Goal: Task Accomplishment & Management: Manage account settings

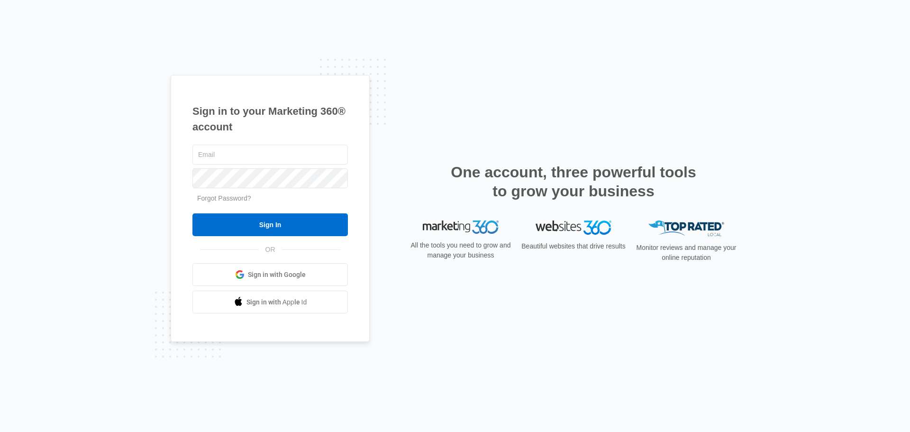
type input "tim@bornorthnashville.com"
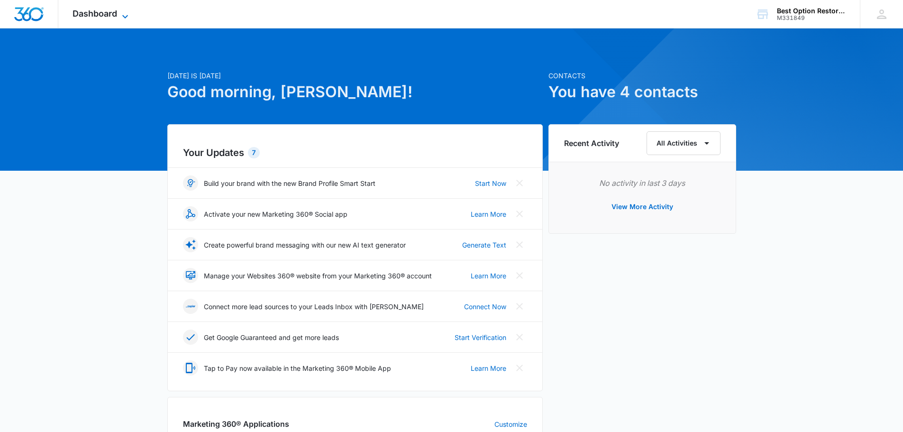
click at [98, 10] on span "Dashboard" at bounding box center [95, 14] width 45 height 10
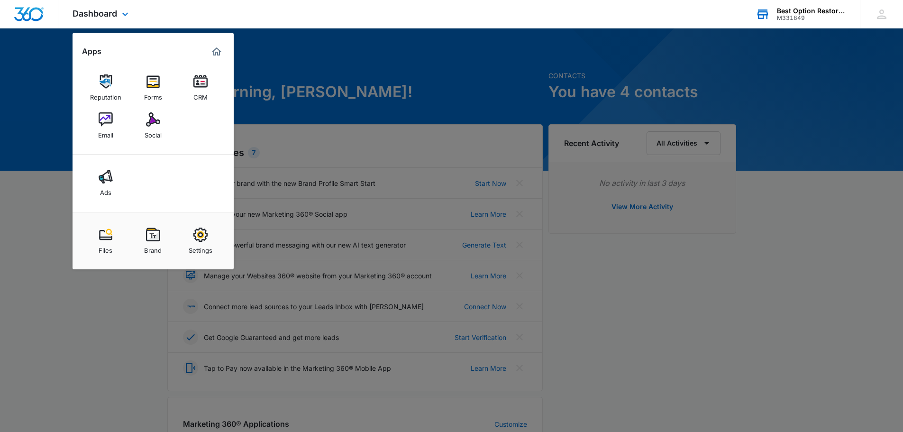
click at [827, 18] on div "M331849" at bounding box center [811, 18] width 69 height 7
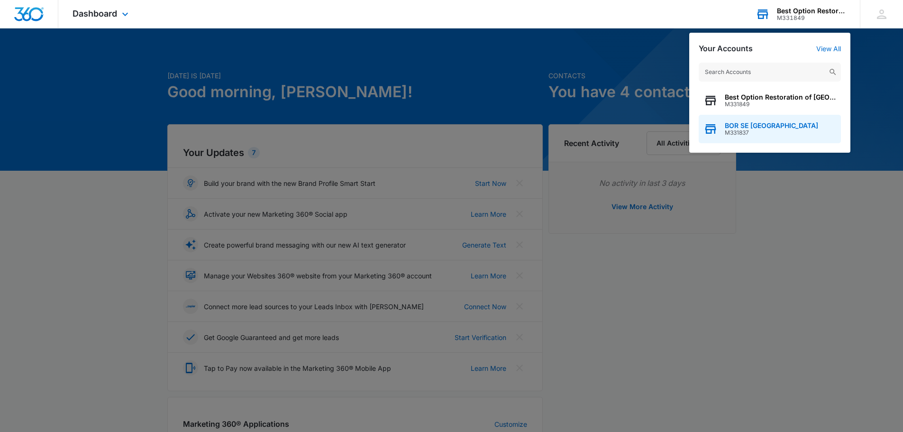
click at [738, 133] on span "M331837" at bounding box center [771, 132] width 93 height 7
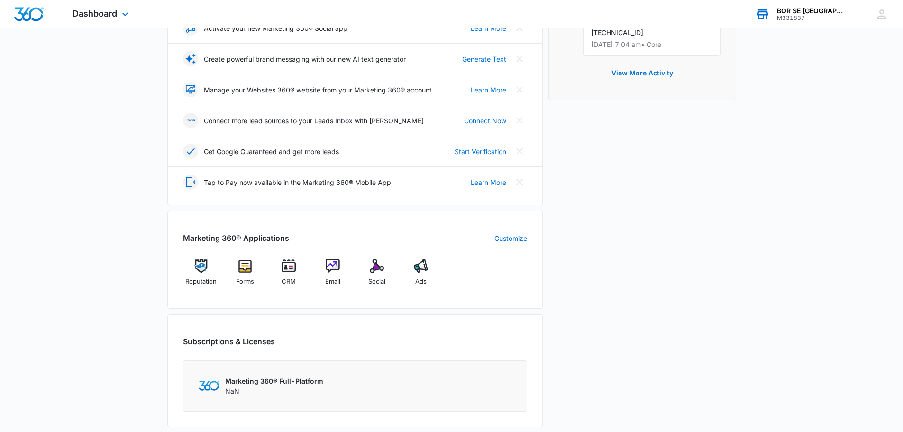
scroll to position [190, 0]
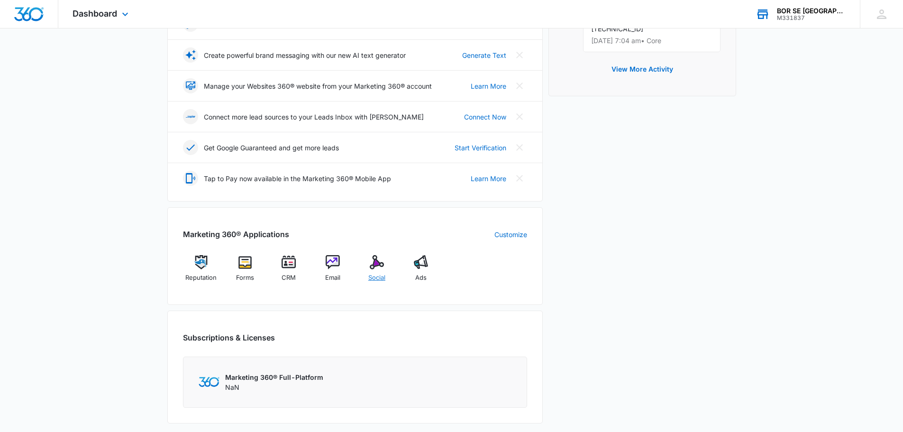
click at [386, 269] on div "Social" at bounding box center [377, 272] width 36 height 34
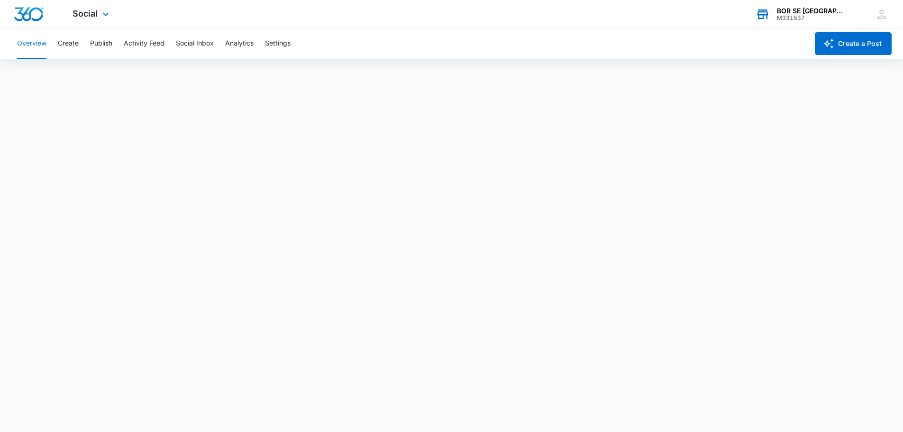
click at [565, 40] on div "Overview Create Publish Activity Feed Social Inbox Analytics Settings" at bounding box center [409, 43] width 797 height 30
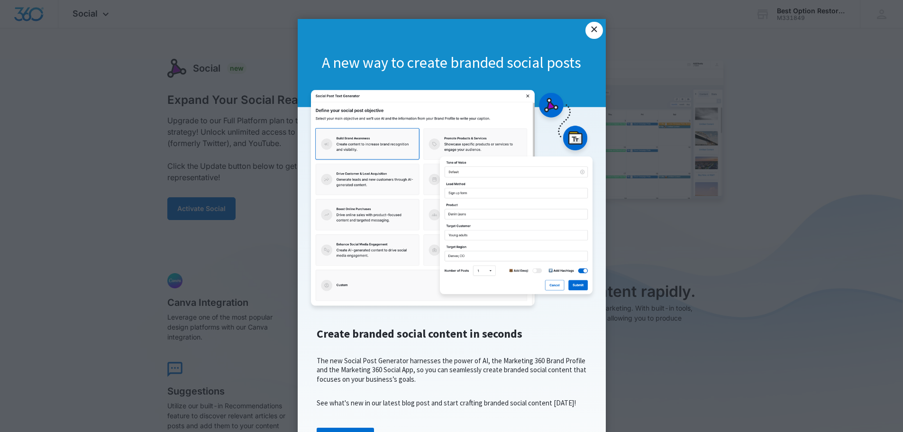
click at [591, 30] on link "×" at bounding box center [593, 30] width 17 height 17
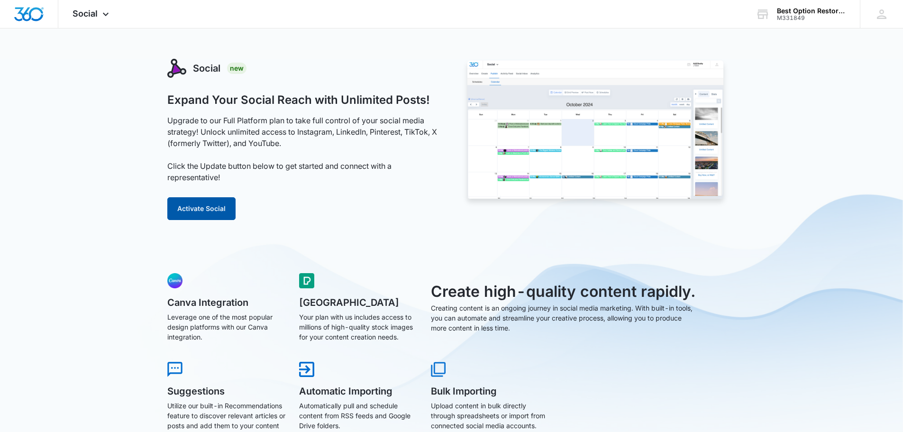
click at [205, 204] on button "Activate Social" at bounding box center [201, 208] width 68 height 23
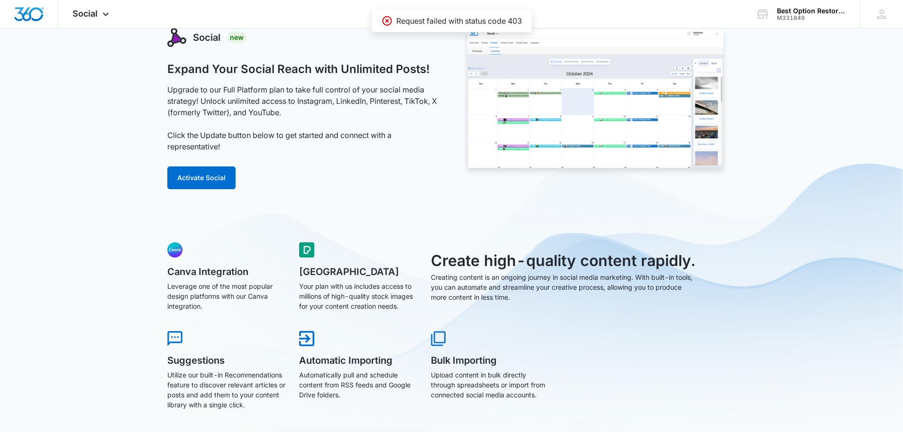
scroll to position [47, 0]
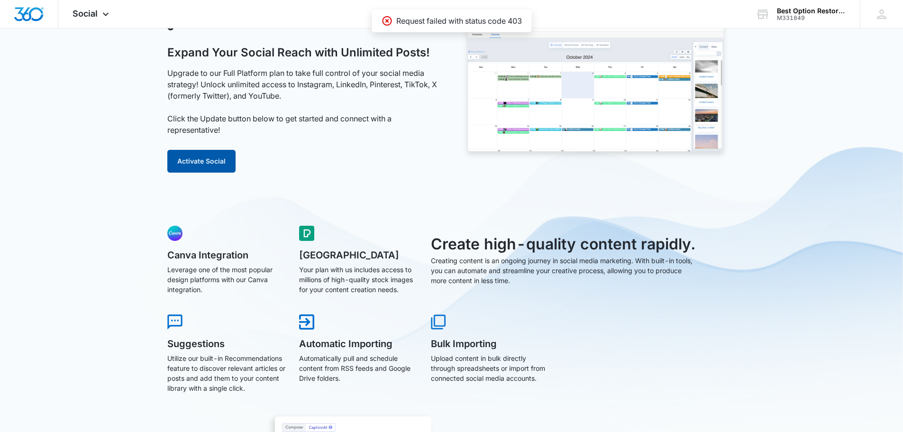
click at [218, 165] on button "Activate Social" at bounding box center [201, 161] width 68 height 23
click at [231, 156] on button "Activate Social" at bounding box center [201, 161] width 68 height 23
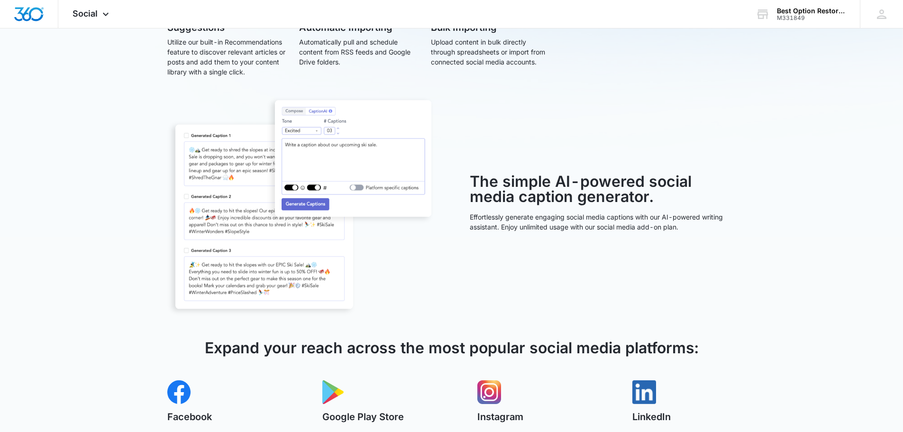
scroll to position [481, 0]
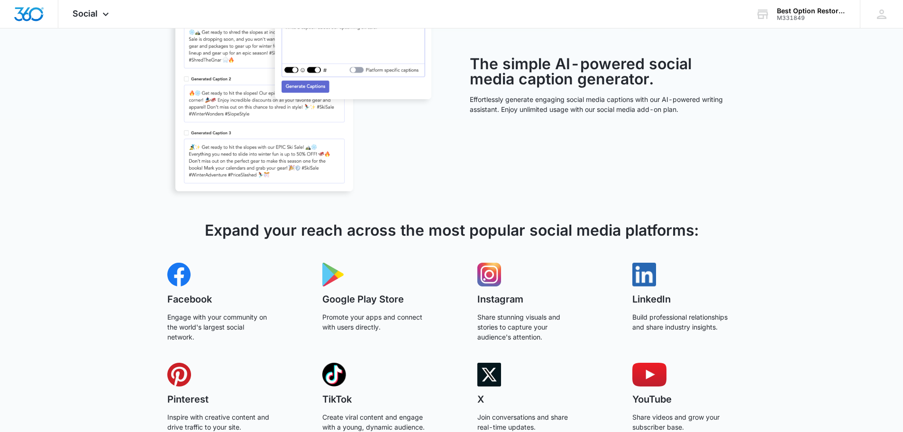
click at [181, 273] on img at bounding box center [179, 275] width 24 height 24
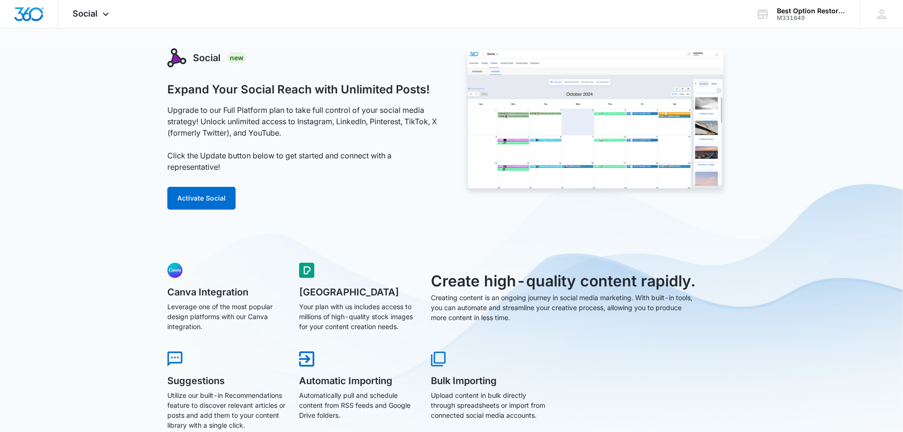
scroll to position [0, 0]
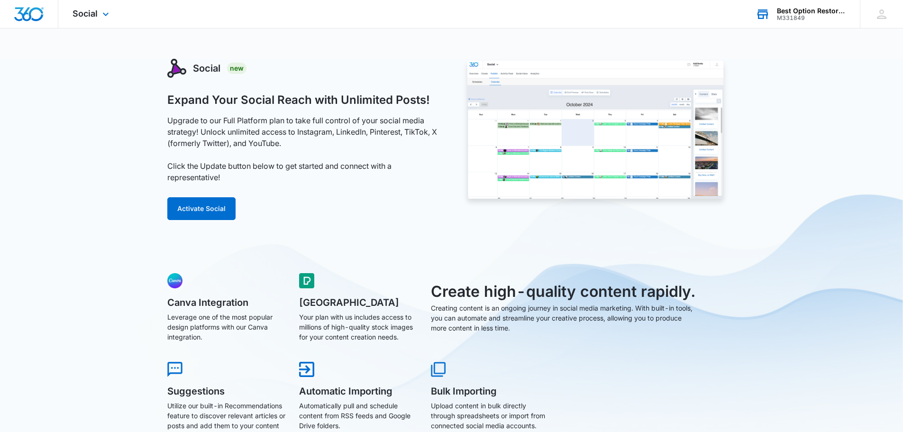
click at [800, 16] on div "M331849" at bounding box center [811, 18] width 69 height 7
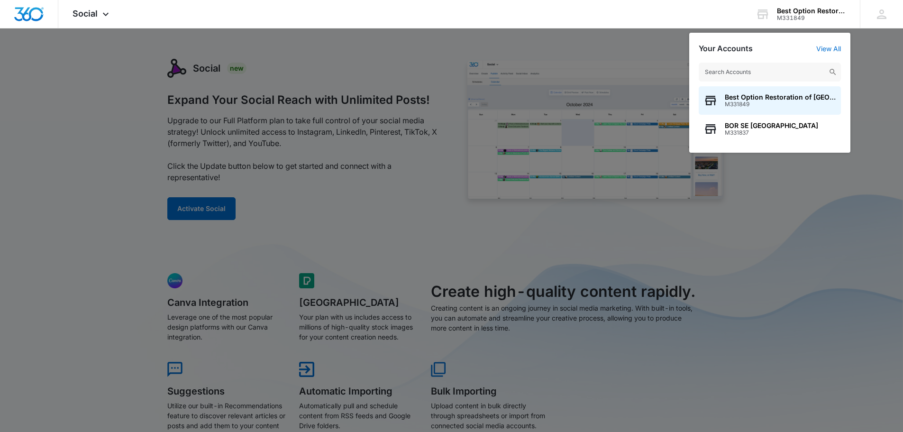
click at [868, 136] on div at bounding box center [451, 216] width 903 height 432
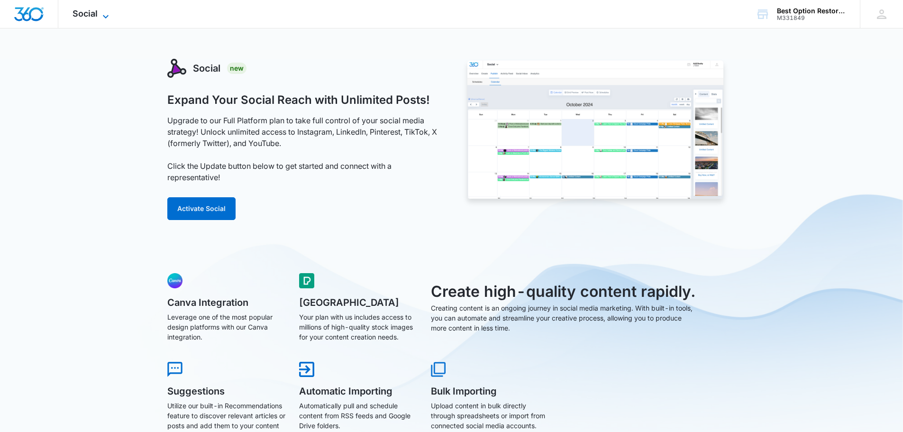
click at [107, 13] on icon at bounding box center [105, 16] width 11 height 11
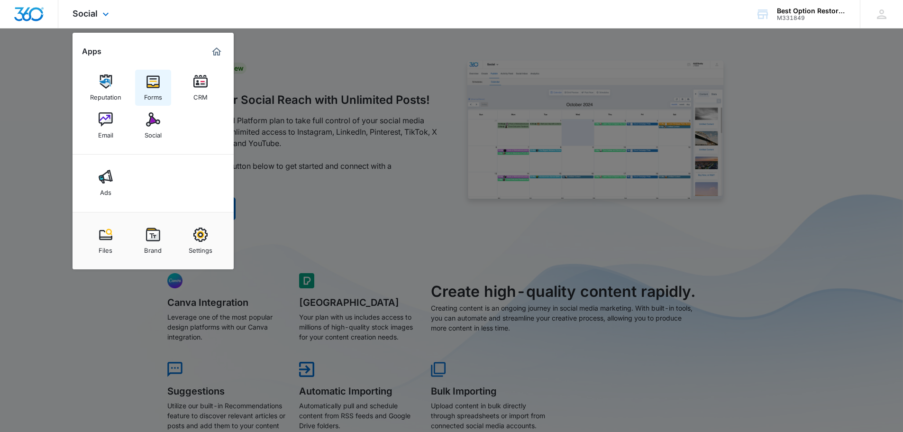
click at [150, 86] on img at bounding box center [153, 81] width 14 height 14
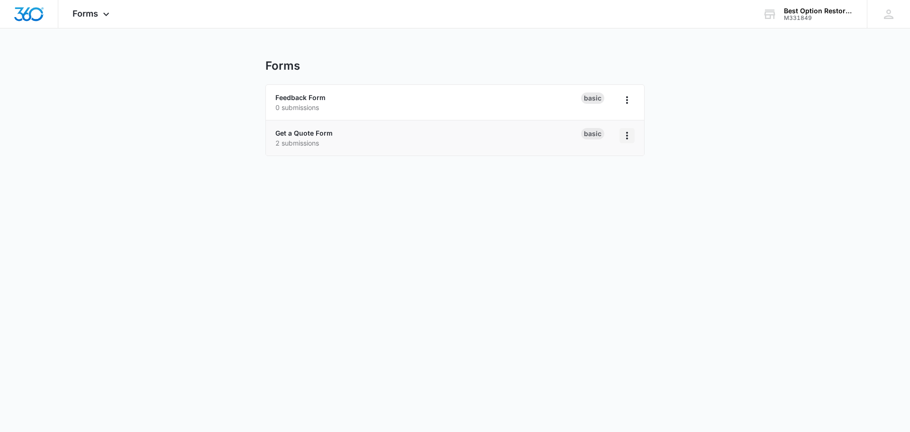
click at [626, 137] on icon "Overflow Menu" at bounding box center [626, 135] width 11 height 11
click at [322, 134] on link "Get a Quote Form" at bounding box center [303, 133] width 57 height 8
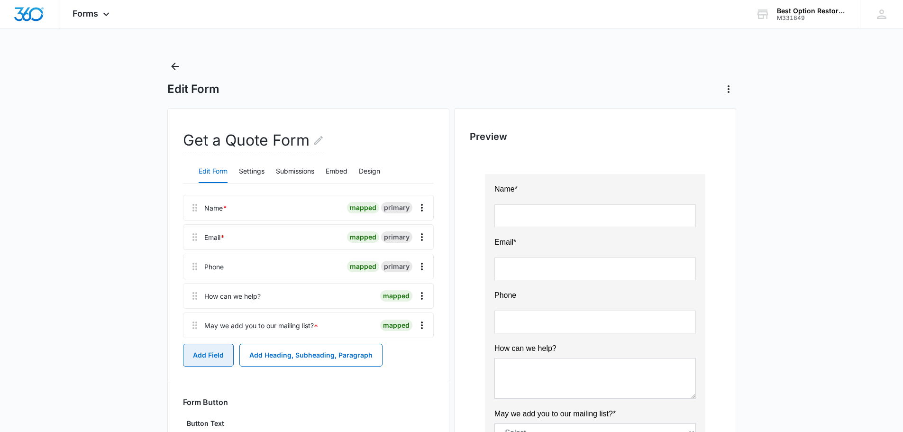
click at [207, 352] on button "Add Field" at bounding box center [208, 355] width 51 height 23
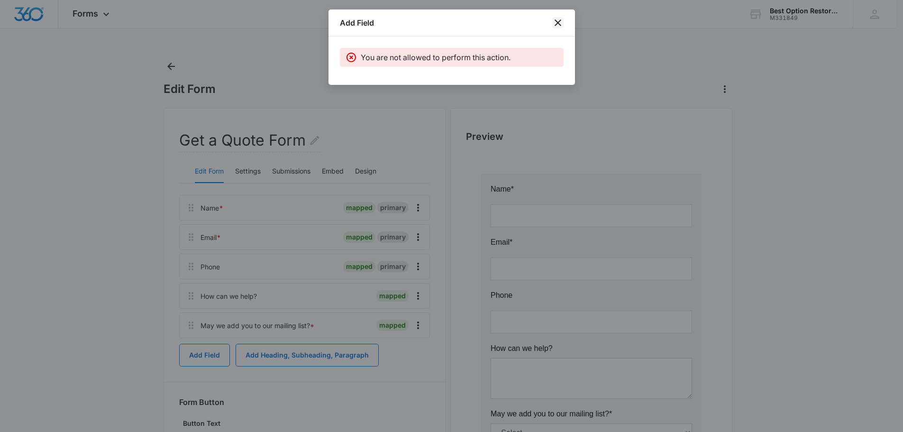
click at [558, 21] on icon "close" at bounding box center [557, 22] width 11 height 11
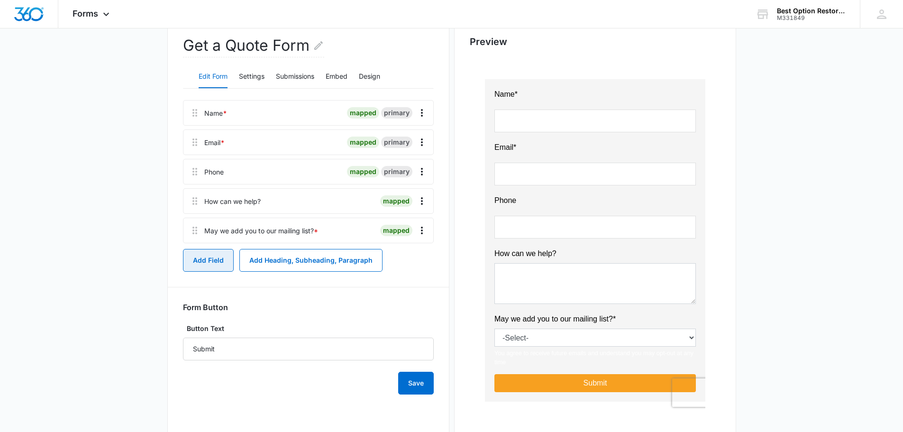
scroll to position [128, 0]
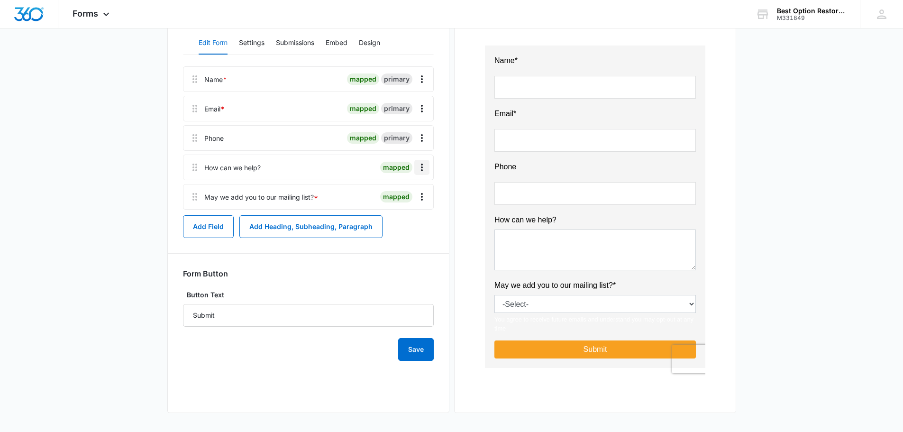
click at [421, 173] on button "Overflow Menu" at bounding box center [421, 167] width 15 height 15
click at [413, 190] on button "Edit" at bounding box center [402, 194] width 54 height 14
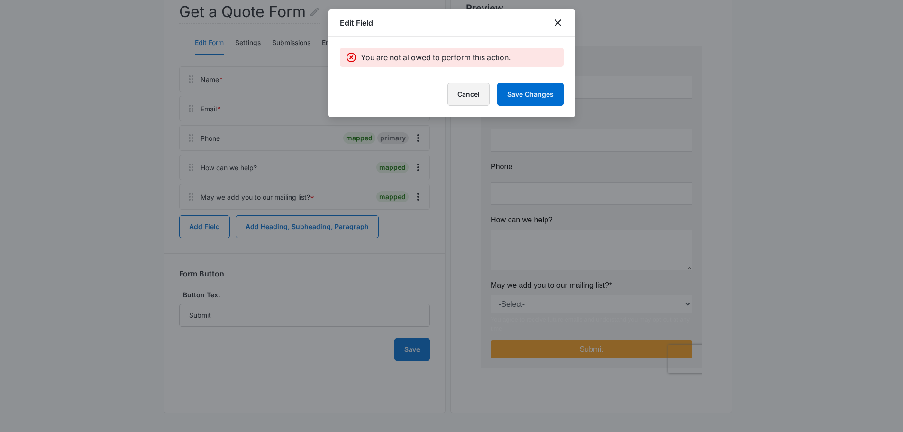
click at [469, 94] on button "Cancel" at bounding box center [468, 94] width 42 height 23
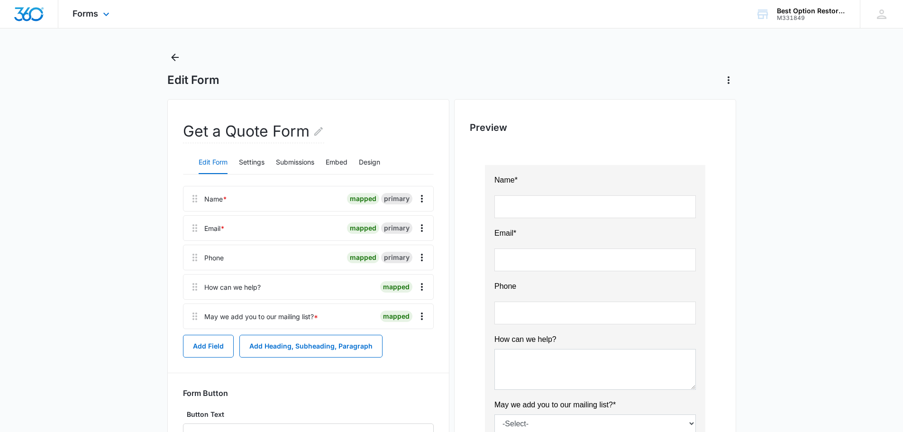
scroll to position [0, 0]
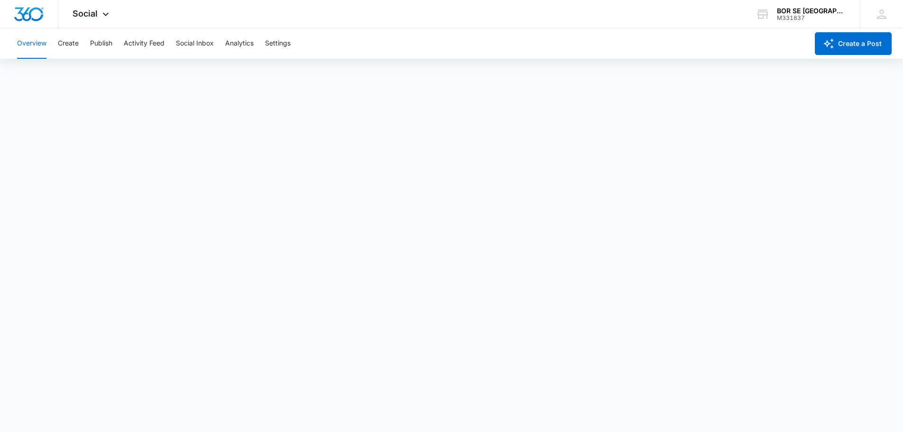
click at [715, 43] on div "Overview Create Publish Activity Feed Social Inbox Analytics Settings" at bounding box center [409, 43] width 797 height 30
click at [824, 18] on div "M331837" at bounding box center [811, 18] width 69 height 7
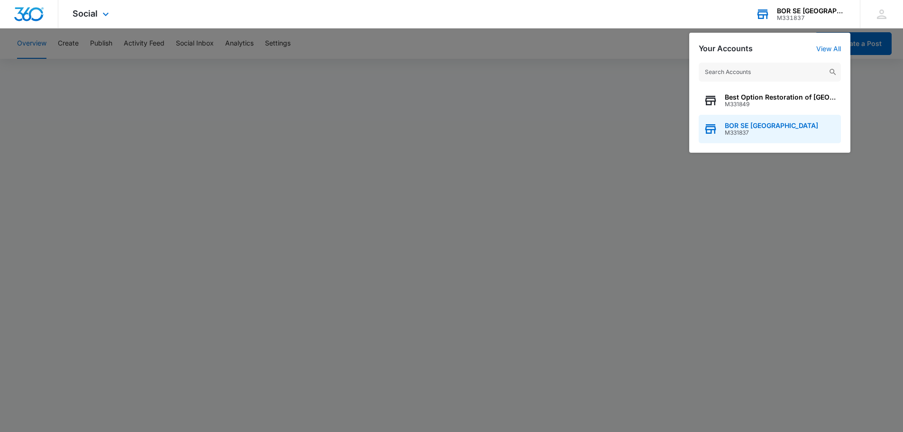
click at [752, 124] on span "BOR SE [GEOGRAPHIC_DATA]" at bounding box center [771, 126] width 93 height 8
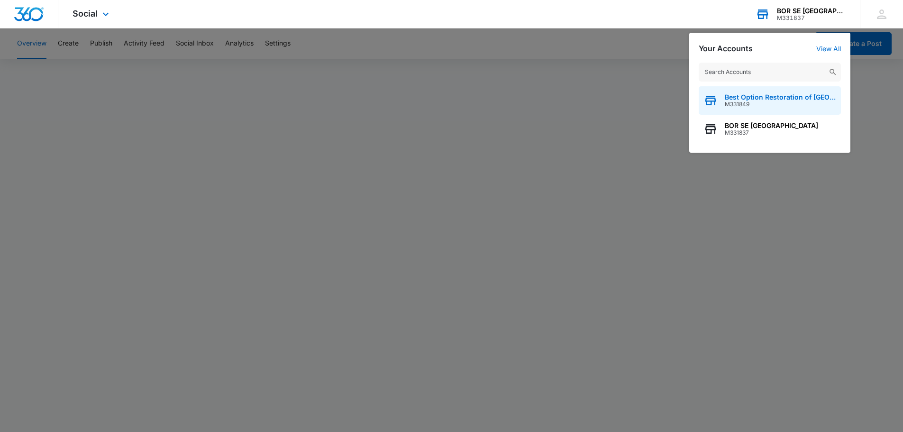
click at [763, 90] on div "Best Option Restoration of North Nashville M331849" at bounding box center [770, 100] width 142 height 28
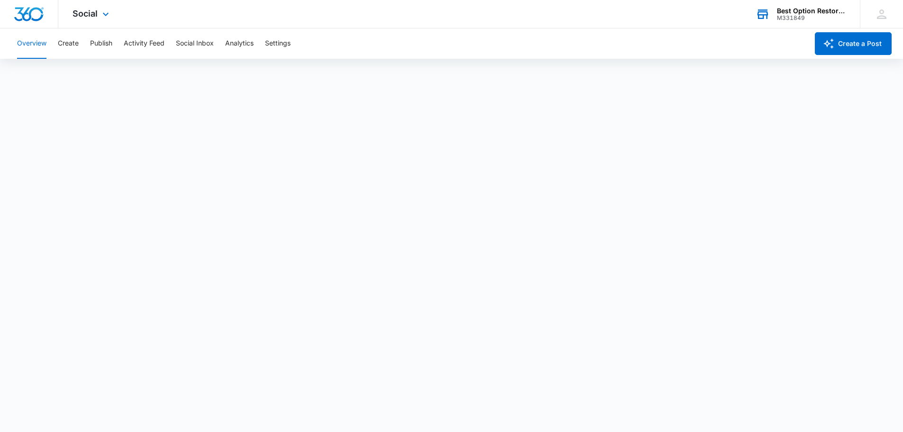
scroll to position [2, 0]
